Goal: Information Seeking & Learning: Learn about a topic

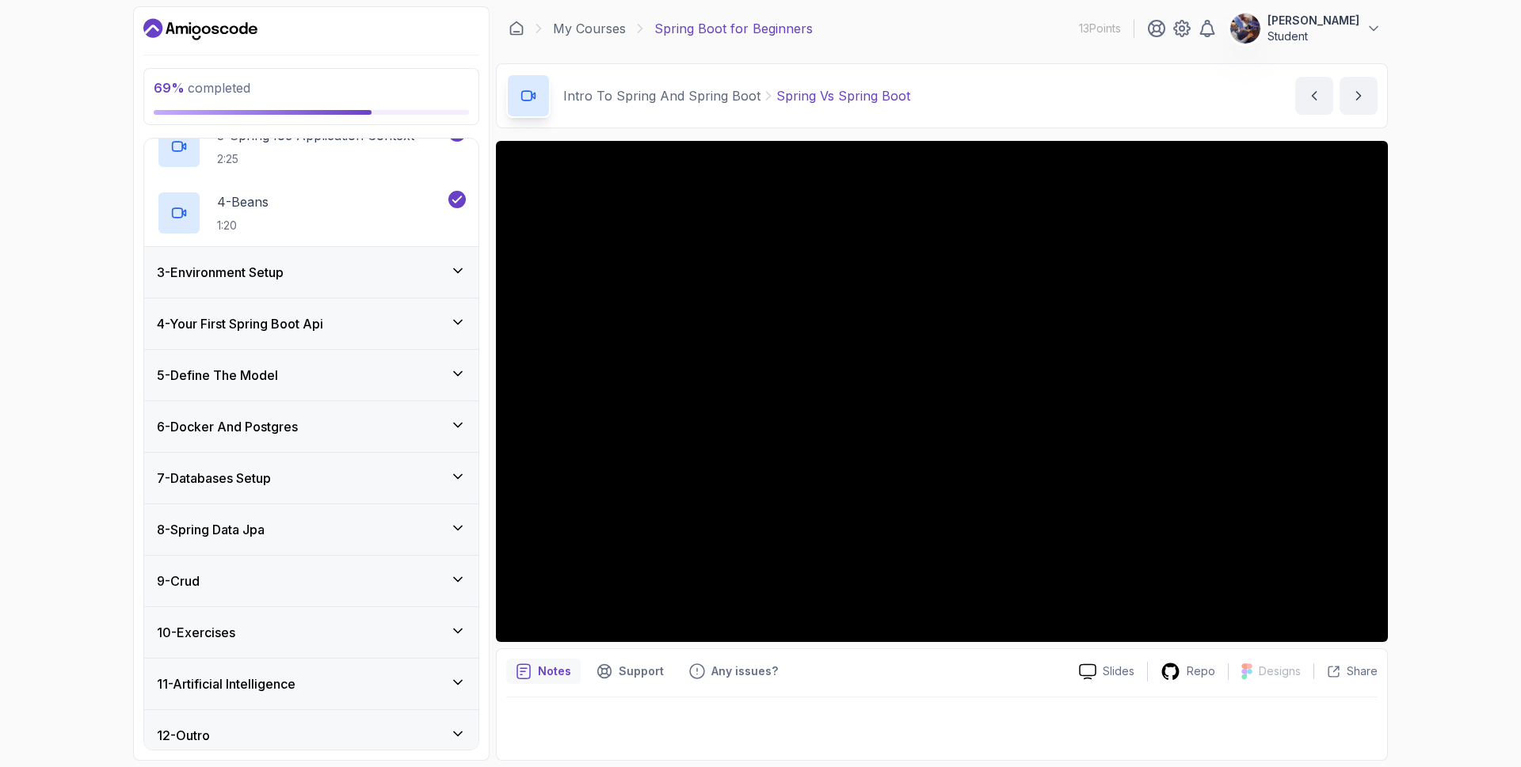
scroll to position [272, 0]
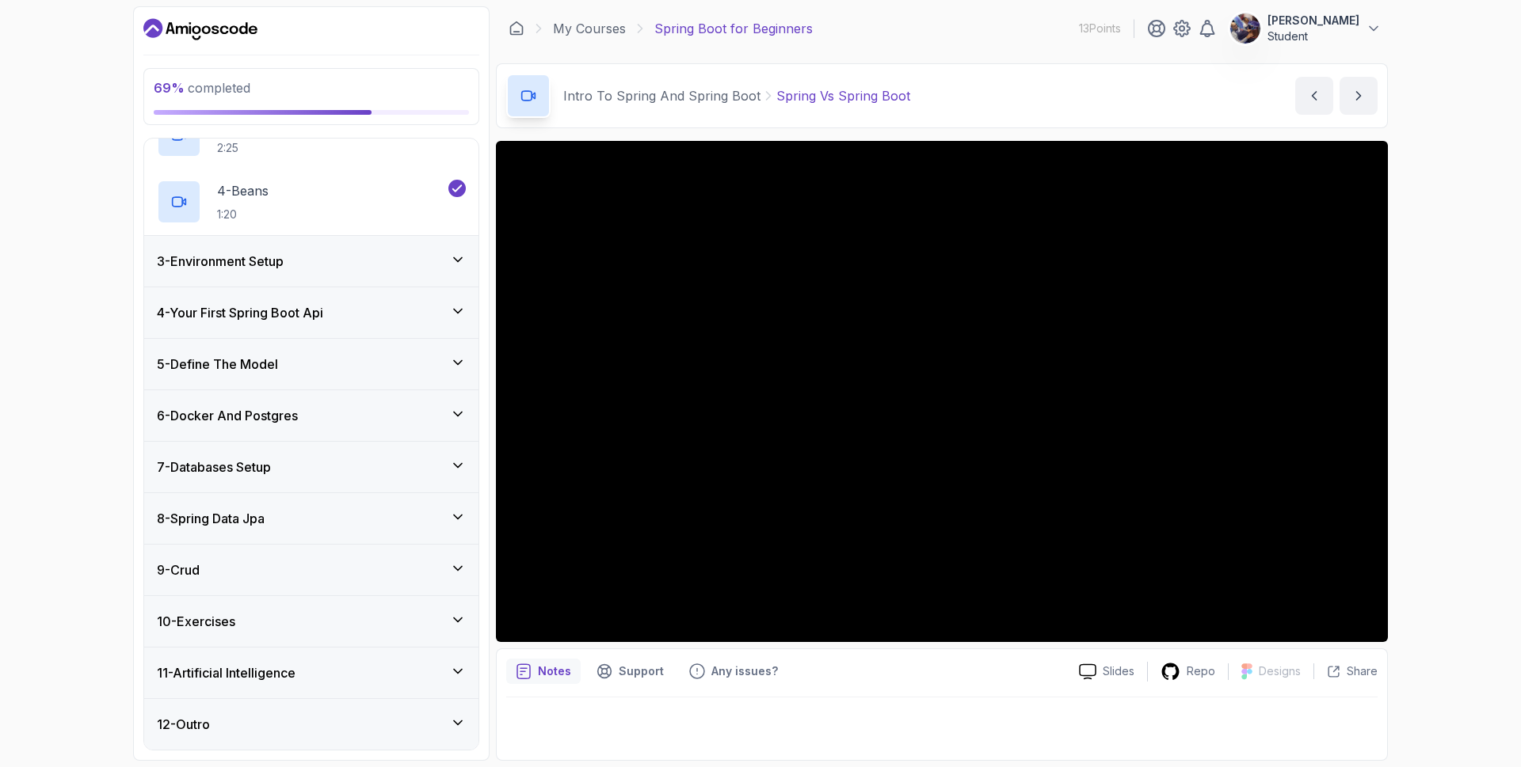
click at [367, 310] on div "4 - Your First Spring Boot Api" at bounding box center [311, 312] width 309 height 19
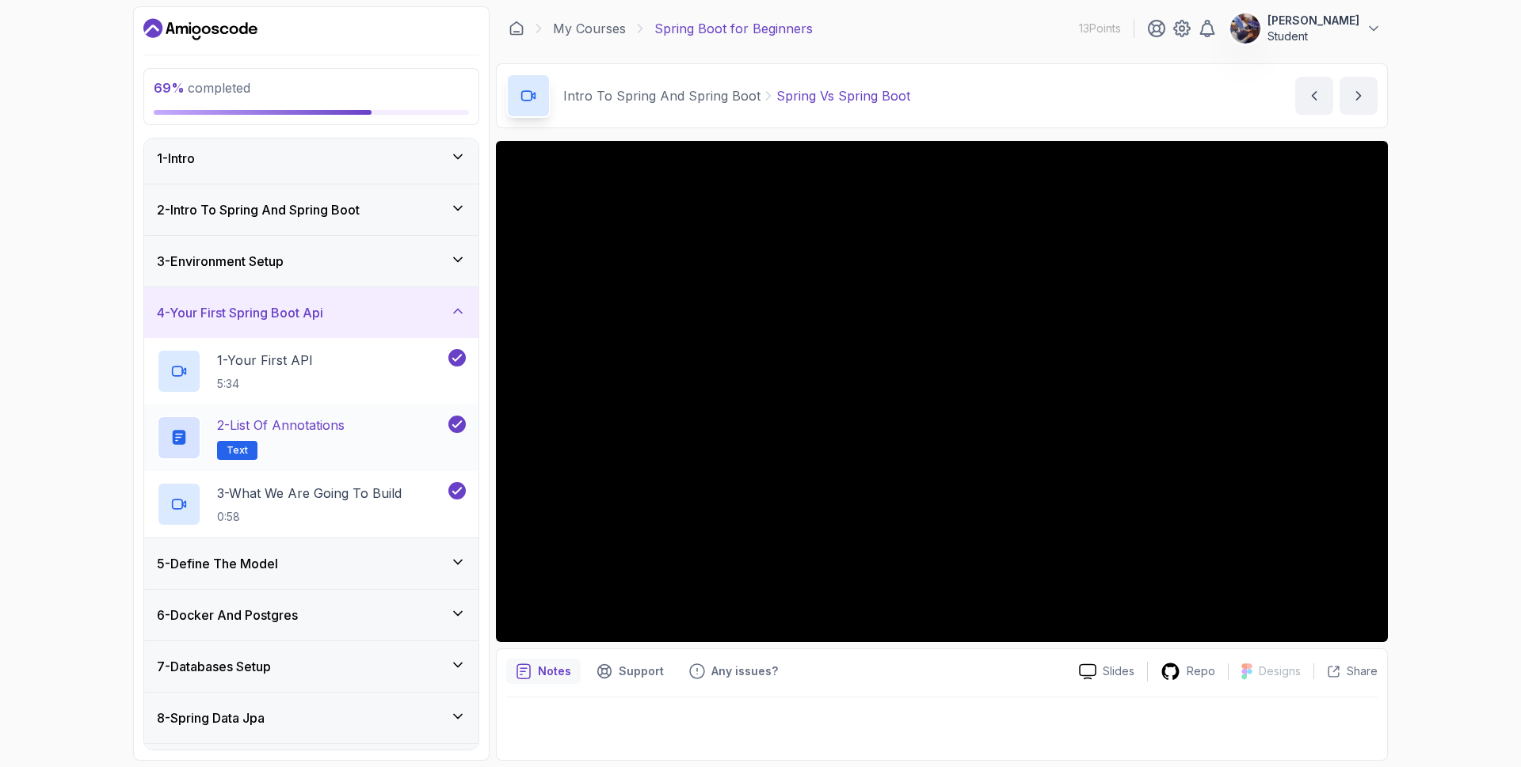
click at [380, 433] on div "2 - List of Annotations Text" at bounding box center [301, 438] width 288 height 44
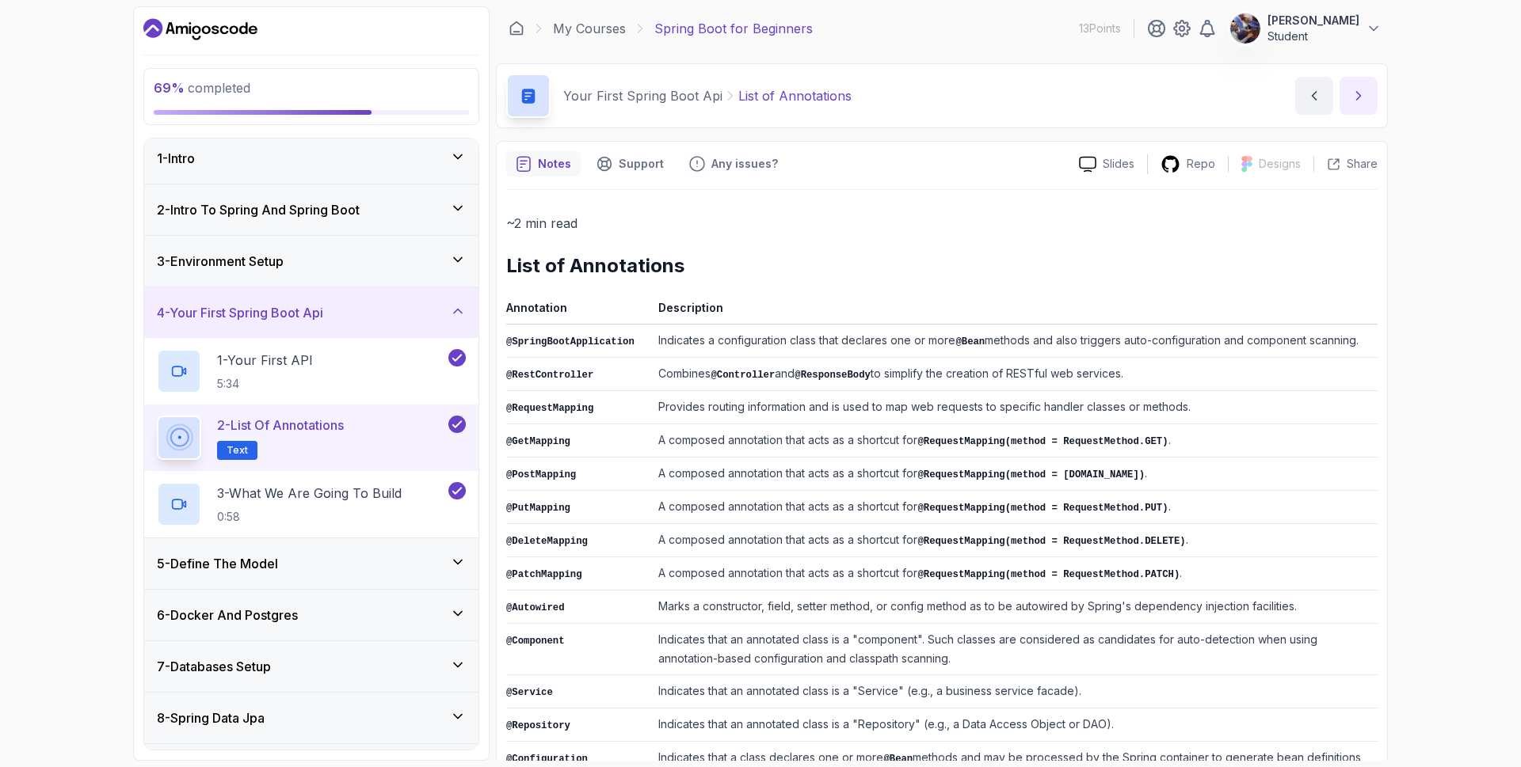
click at [1361, 89] on icon "next content" at bounding box center [1358, 96] width 16 height 16
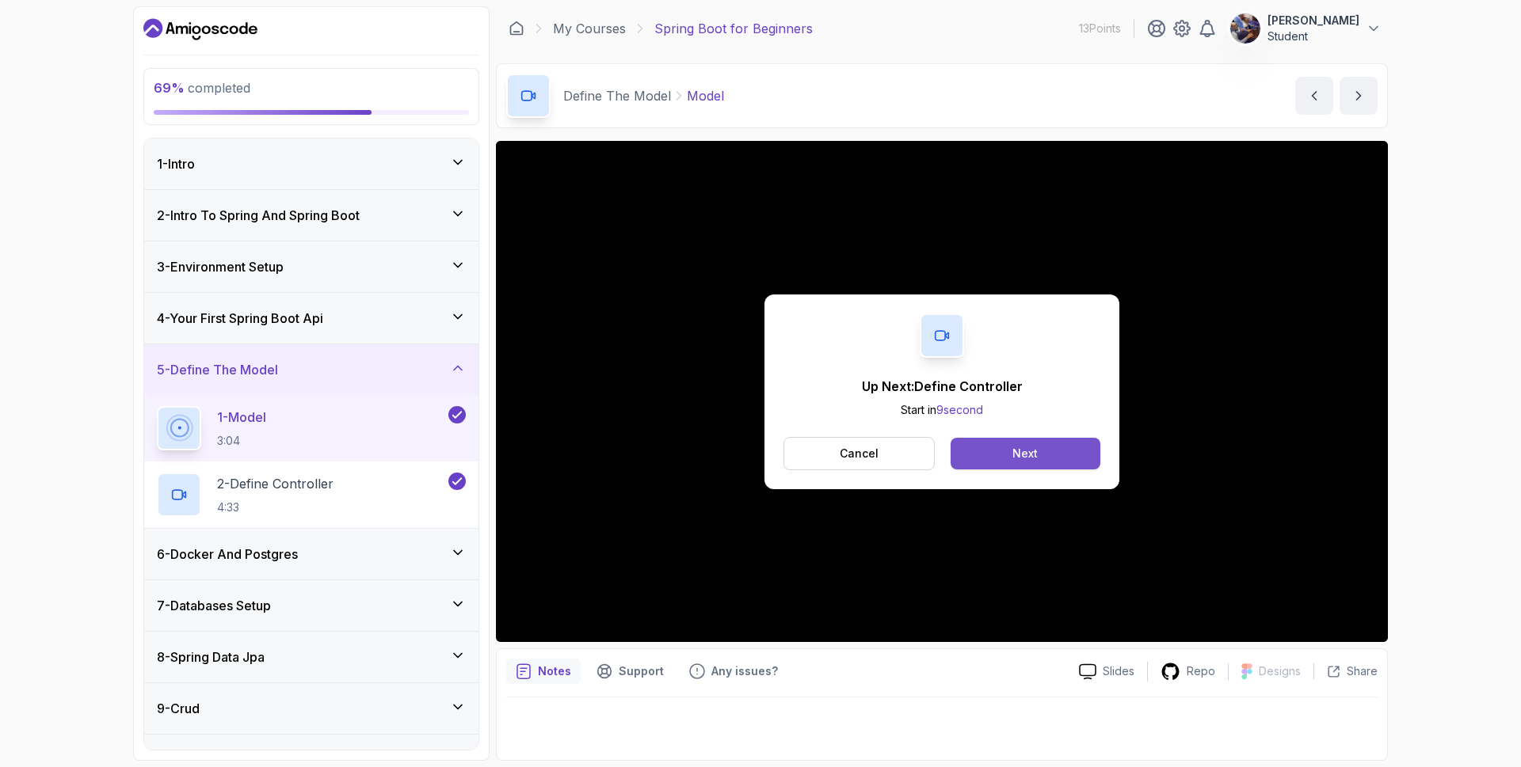
click at [1047, 446] on button "Next" at bounding box center [1025, 454] width 150 height 32
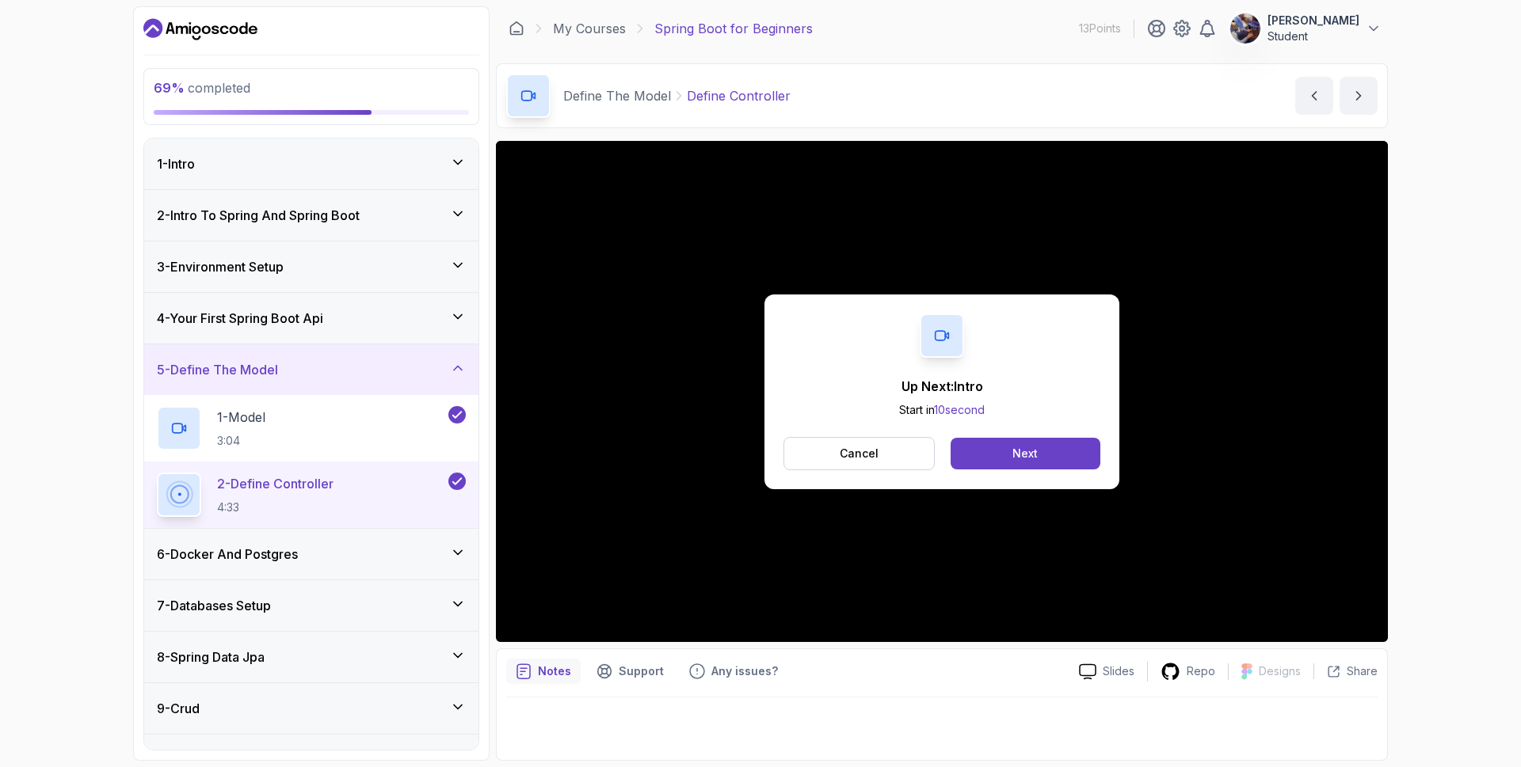
click at [1239, 619] on div "Up Next: Intro Start in 10 second Cancel Next" at bounding box center [942, 391] width 892 height 501
click at [900, 462] on button "Cancel" at bounding box center [858, 453] width 151 height 33
